Goal: Check status: Check status

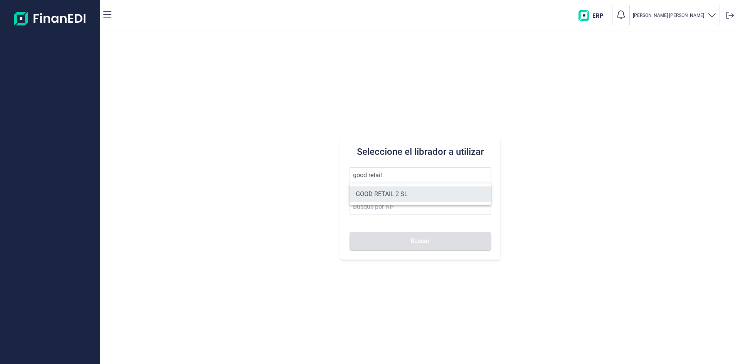
click at [412, 190] on li "GOOD RETAIL 2 SL" at bounding box center [419, 193] width 141 height 15
type input "GOOD RETAIL 2 SL"
type input "B05482914"
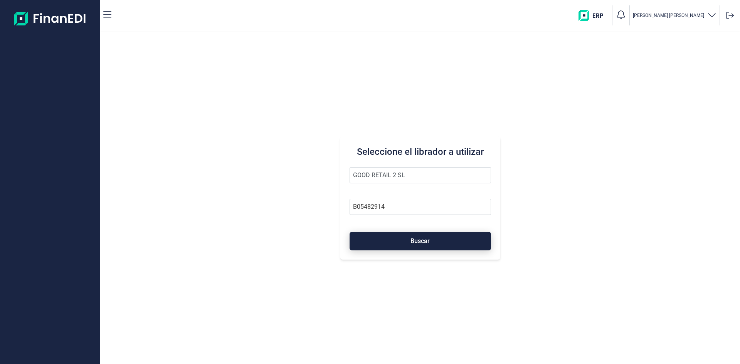
click at [419, 243] on span "Buscar" at bounding box center [419, 241] width 19 height 6
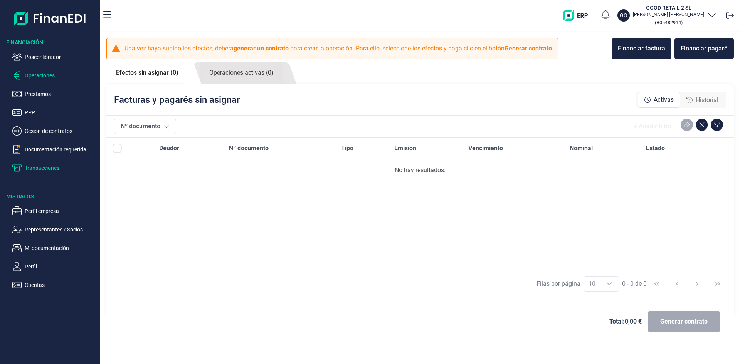
click at [51, 168] on p "Transacciones" at bounding box center [61, 167] width 72 height 9
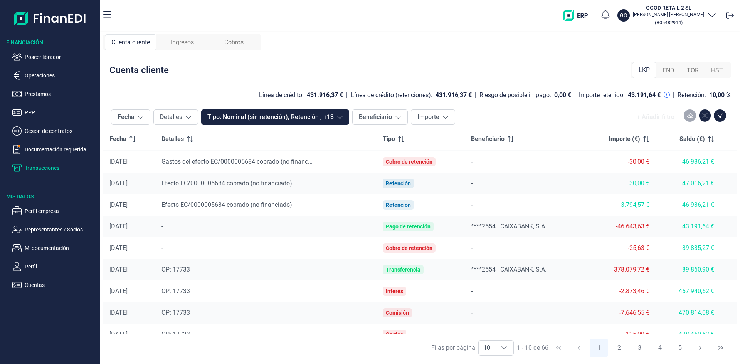
scroll to position [32, 0]
